Goal: Transaction & Acquisition: Download file/media

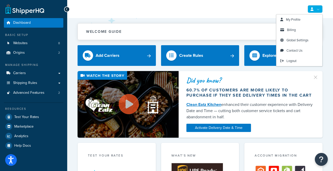
click at [318, 12] on link at bounding box center [315, 9] width 15 height 8
click at [306, 29] on link "Billing" at bounding box center [299, 30] width 46 height 10
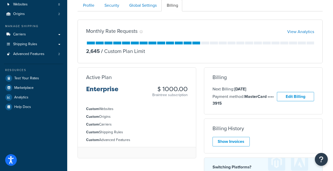
scroll to position [66, 0]
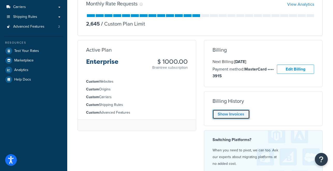
click at [234, 114] on link "Show Invoices" at bounding box center [231, 115] width 37 height 10
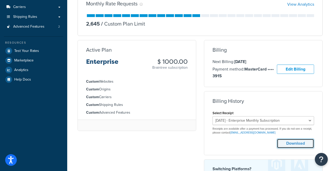
click at [295, 142] on button "Download" at bounding box center [295, 144] width 37 height 10
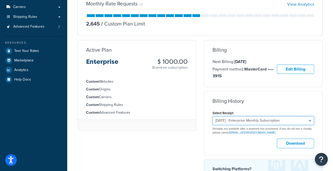
click at [291, 119] on select "August 25, 2025 - Enterprise Monthly Subscription July 25, 2025 - Enterprise Mo…" at bounding box center [264, 120] width 102 height 9
select select "b3jhr4cb"
click at [213, 116] on select "August 25, 2025 - Enterprise Monthly Subscription July 25, 2025 - Enterprise Mo…" at bounding box center [264, 120] width 102 height 9
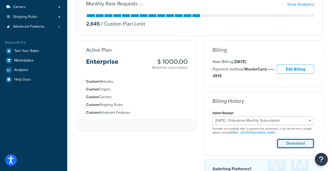
click at [289, 141] on button "Download" at bounding box center [295, 144] width 37 height 10
